Goal: Information Seeking & Learning: Learn about a topic

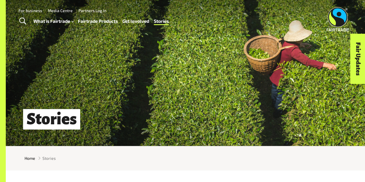
click at [95, 22] on link "Fairtrade Products" at bounding box center [98, 21] width 40 height 8
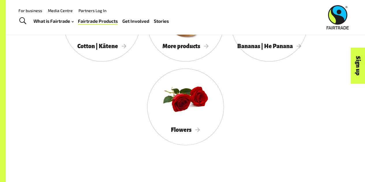
scroll to position [615, 0]
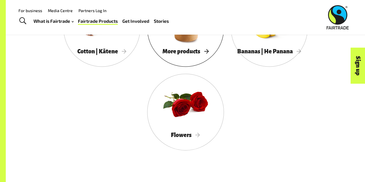
click at [189, 54] on span "More products" at bounding box center [185, 51] width 46 height 6
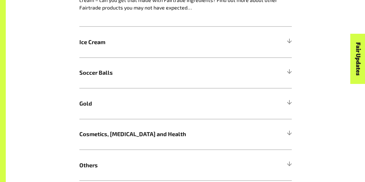
scroll to position [393, 0]
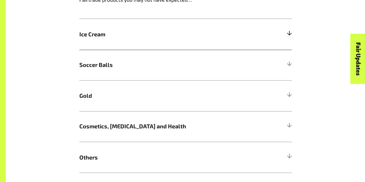
click at [288, 35] on div at bounding box center [288, 34] width 5 height 5
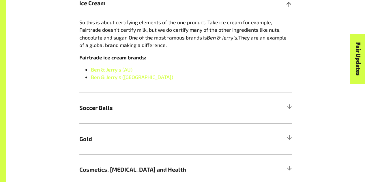
scroll to position [429, 0]
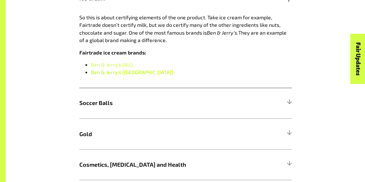
click at [111, 74] on link "Ben & Jerry’s (NZ)" at bounding box center [132, 72] width 82 height 6
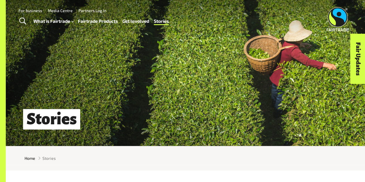
click at [96, 22] on link "Fairtrade Products" at bounding box center [98, 21] width 40 height 8
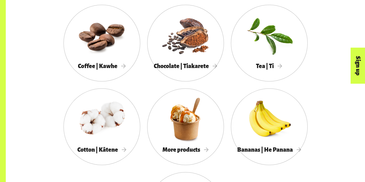
scroll to position [517, 0]
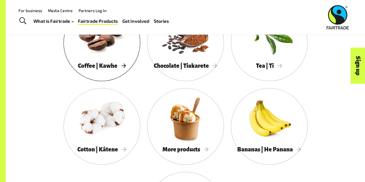
click at [96, 46] on div at bounding box center [101, 35] width 77 height 50
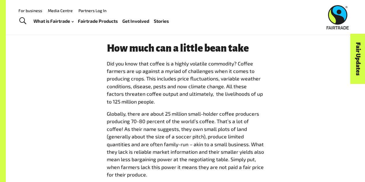
scroll to position [696, 0]
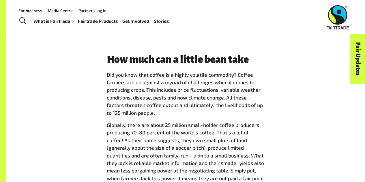
click at [99, 23] on link "Fairtrade Products" at bounding box center [98, 21] width 40 height 8
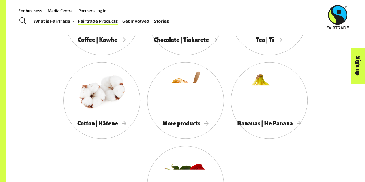
scroll to position [496, 0]
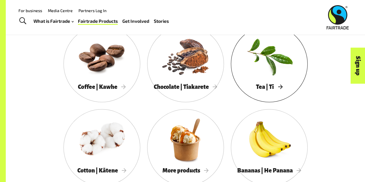
click at [272, 60] on div at bounding box center [269, 56] width 77 height 50
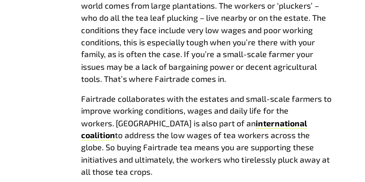
scroll to position [455, 0]
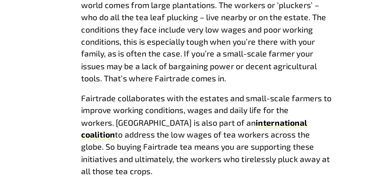
click at [173, 109] on p "Let’s break the problems down. The bulk of all the tea around the world comes f…" at bounding box center [185, 80] width 157 height 61
